Goal: Task Accomplishment & Management: Use online tool/utility

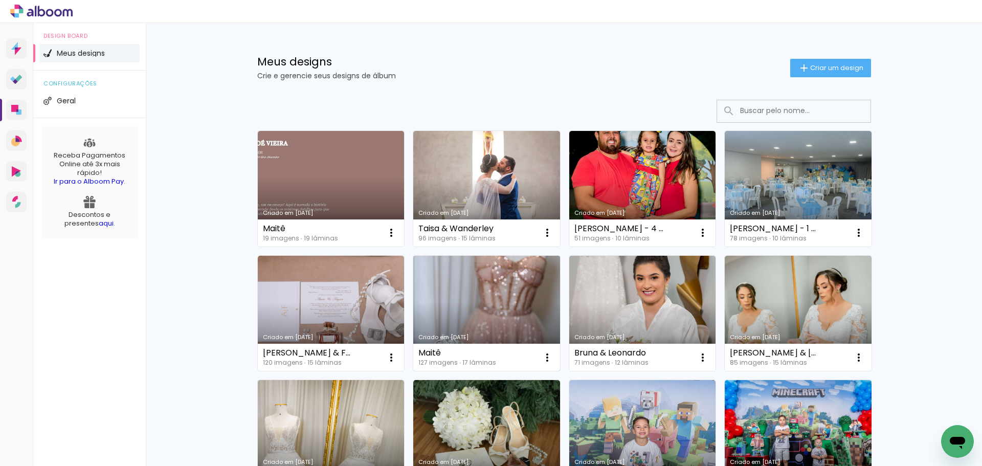
click at [472, 302] on link "Criado em [DATE]" at bounding box center [486, 314] width 147 height 116
